Goal: Task Accomplishment & Management: Use online tool/utility

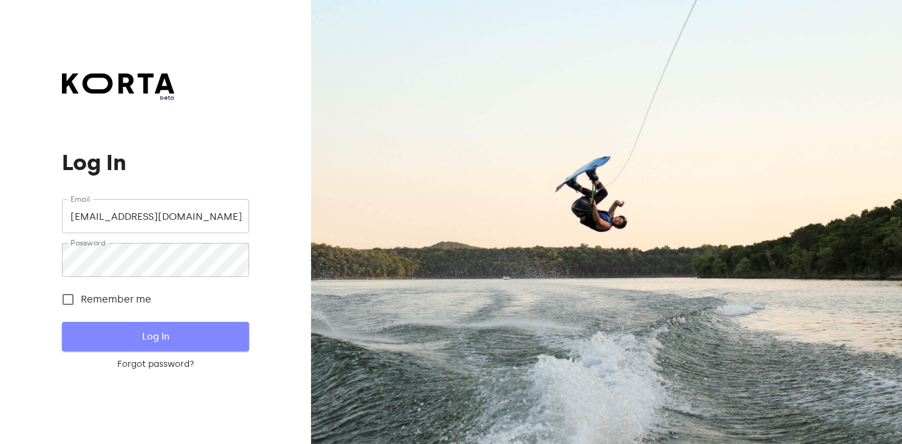
click at [179, 330] on span "Log In" at bounding box center [155, 337] width 148 height 16
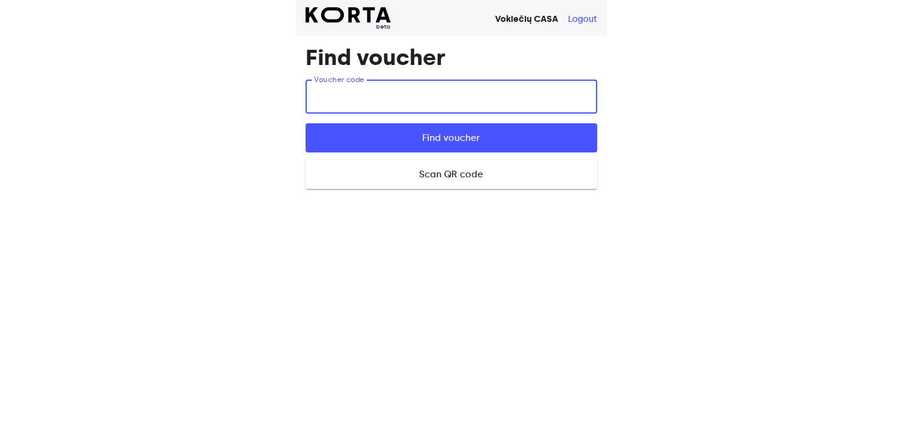
click at [428, 100] on input "text" at bounding box center [452, 97] width 292 height 34
type input "fKYjG"
click at [489, 139] on span "Find voucher" at bounding box center [451, 138] width 253 height 16
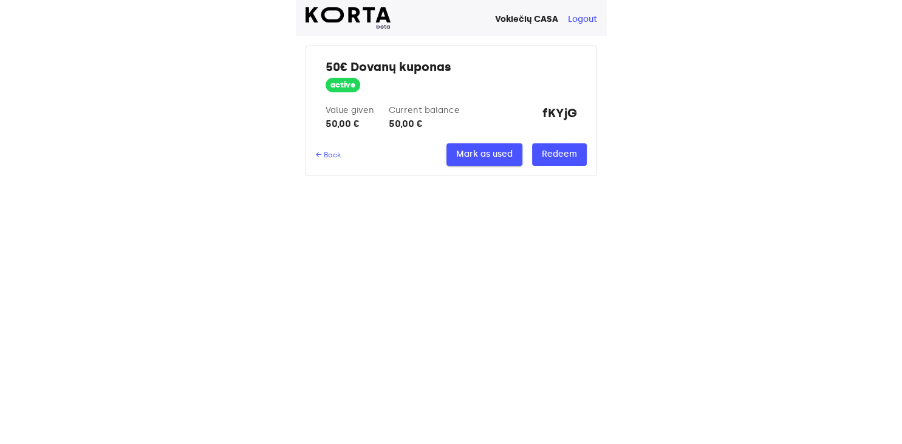
click at [467, 152] on span "Mark as used" at bounding box center [484, 154] width 56 height 15
